Goal: Complete application form: Complete application form

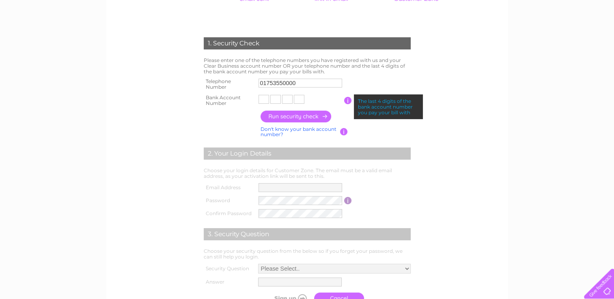
click at [260, 99] on input "text" at bounding box center [263, 99] width 11 height 9
click at [348, 101] on input "button" at bounding box center [348, 100] width 8 height 7
click at [265, 99] on input "text" at bounding box center [263, 100] width 11 height 10
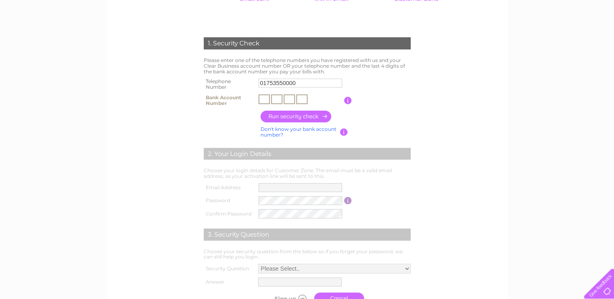
paste input "0"
type input "0"
type input "6"
type input "2"
type input "3"
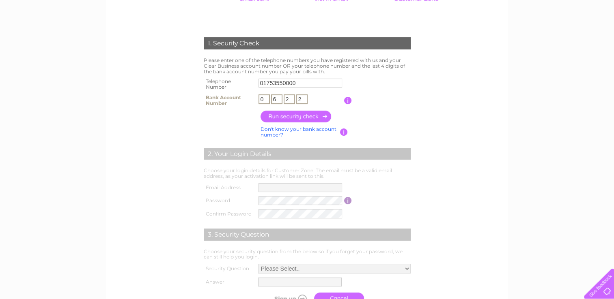
type input "2"
click at [287, 114] on input "button" at bounding box center [295, 117] width 71 height 12
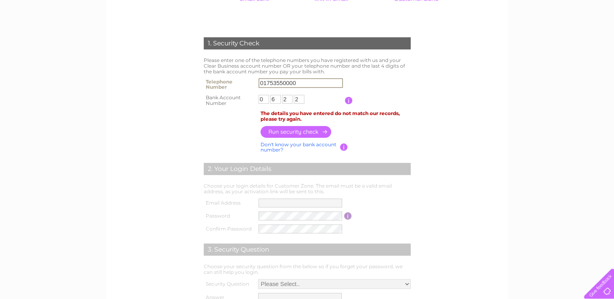
click at [262, 81] on input "01753550000" at bounding box center [300, 83] width 84 height 10
click at [295, 134] on input "button" at bounding box center [295, 132] width 71 height 12
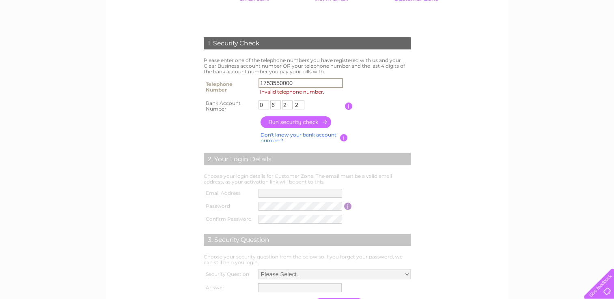
click at [260, 82] on input "1753550000" at bounding box center [300, 83] width 84 height 10
click at [276, 82] on input "01753550000" at bounding box center [300, 83] width 84 height 10
click at [263, 82] on input "01753550000" at bounding box center [300, 83] width 84 height 10
type input "01753871993"
click at [302, 125] on input "button" at bounding box center [295, 122] width 71 height 12
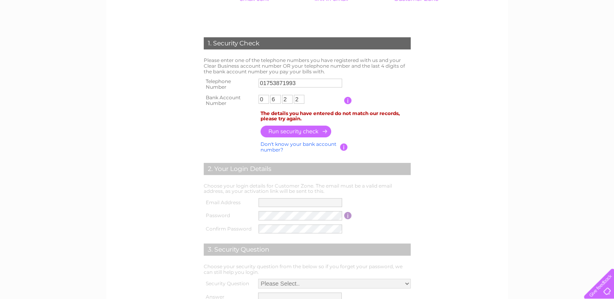
click at [287, 147] on link "Don't know your bank account number?" at bounding box center [298, 147] width 76 height 12
click at [266, 98] on input "text" at bounding box center [300, 100] width 84 height 10
click at [346, 99] on input "button" at bounding box center [348, 100] width 8 height 7
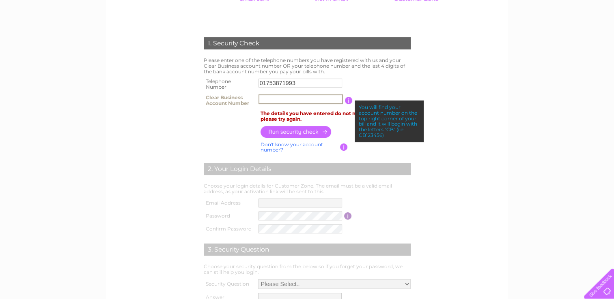
click at [289, 100] on input "text" at bounding box center [300, 100] width 84 height 10
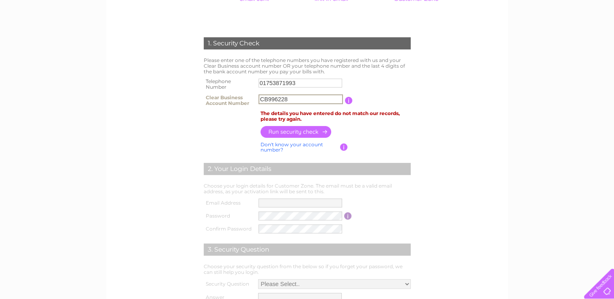
type input "CB996228"
click at [293, 134] on input "button" at bounding box center [295, 132] width 71 height 12
click at [267, 82] on input "01753871993" at bounding box center [300, 83] width 84 height 10
click at [297, 131] on input "button" at bounding box center [295, 132] width 71 height 12
click at [290, 99] on input "CB996228" at bounding box center [300, 100] width 84 height 10
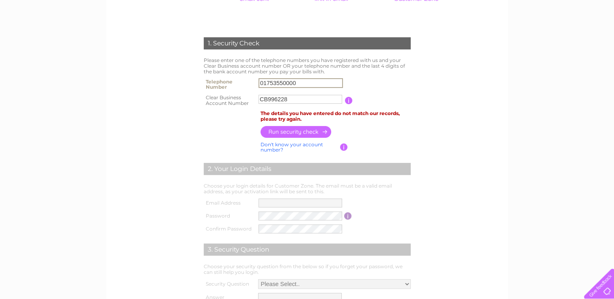
click at [263, 84] on input "01753550000" at bounding box center [300, 83] width 84 height 10
click at [421, 83] on div "1. Security Check Please enter one of the telephone numbers you have registered…" at bounding box center [307, 176] width 245 height 294
click at [303, 81] on input "1753550000" at bounding box center [300, 83] width 84 height 10
click at [294, 132] on input "button" at bounding box center [295, 132] width 71 height 12
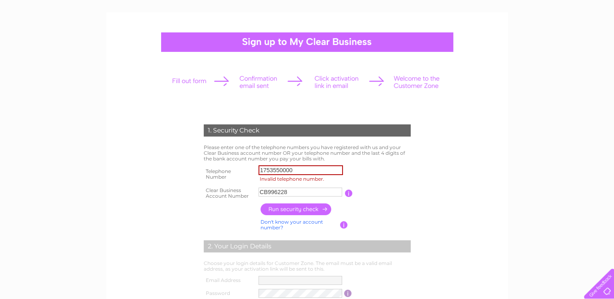
scroll to position [44, 0]
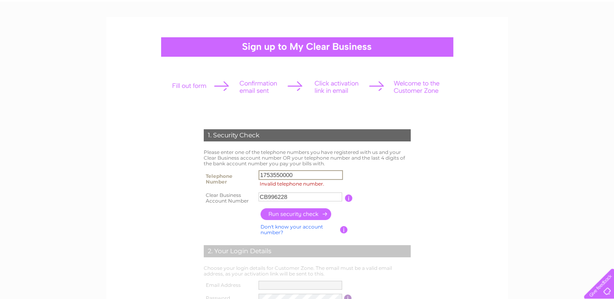
click at [263, 176] on input "1753550000" at bounding box center [300, 175] width 84 height 10
type input "01753550000"
click at [299, 215] on input "button" at bounding box center [295, 215] width 71 height 12
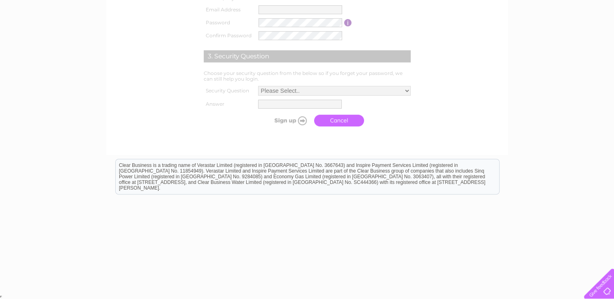
scroll to position [329, 0]
